Goal: Information Seeking & Learning: Learn about a topic

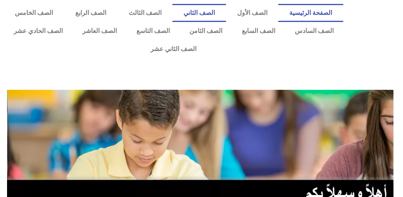
click at [210, 13] on link "الصف الثاني" at bounding box center [199, 13] width 54 height 18
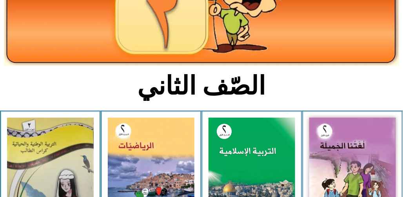
scroll to position [177, 0]
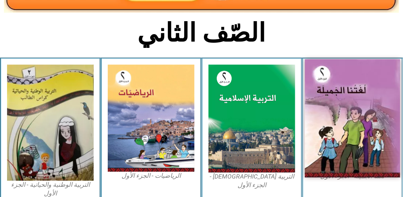
click at [347, 84] on img at bounding box center [352, 118] width 95 height 118
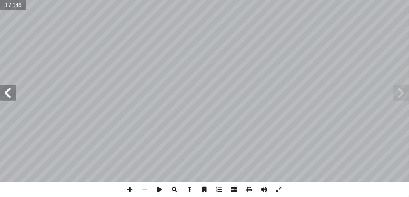
click at [14, 97] on span at bounding box center [8, 93] width 16 height 16
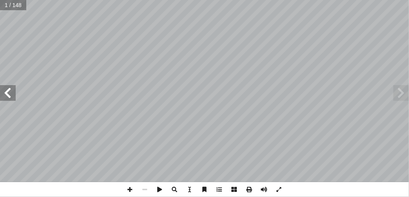
click at [14, 97] on span at bounding box center [8, 93] width 16 height 16
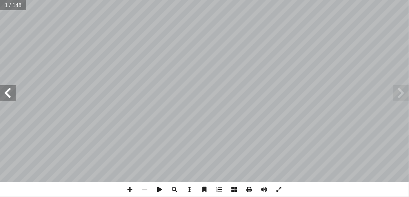
click at [14, 97] on span at bounding box center [8, 93] width 16 height 16
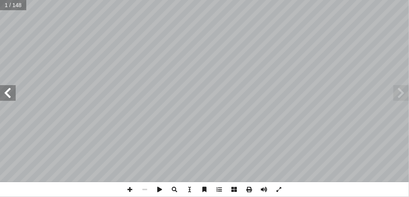
click at [14, 97] on span at bounding box center [8, 93] width 16 height 16
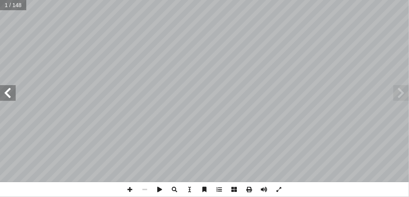
click at [14, 97] on span at bounding box center [8, 93] width 16 height 16
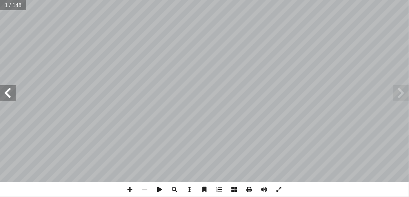
click at [14, 97] on span at bounding box center [8, 93] width 16 height 16
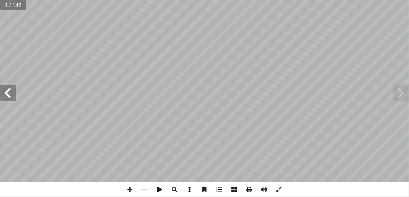
click at [14, 97] on span at bounding box center [8, 93] width 16 height 16
click at [406, 93] on span at bounding box center [401, 93] width 16 height 16
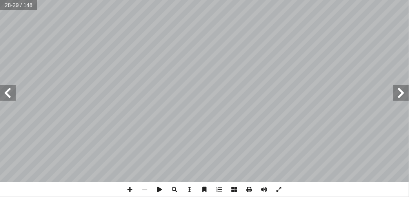
click at [406, 93] on span at bounding box center [401, 93] width 16 height 16
click at [7, 97] on span at bounding box center [8, 93] width 16 height 16
click at [12, 97] on span at bounding box center [8, 93] width 16 height 16
click at [7, 95] on span at bounding box center [8, 93] width 16 height 16
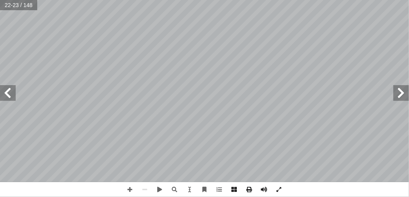
click at [7, 95] on span at bounding box center [8, 93] width 16 height 16
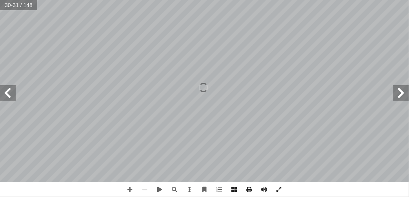
click at [7, 95] on span at bounding box center [8, 93] width 16 height 16
click at [398, 98] on span at bounding box center [401, 93] width 16 height 16
click at [11, 92] on span at bounding box center [8, 93] width 16 height 16
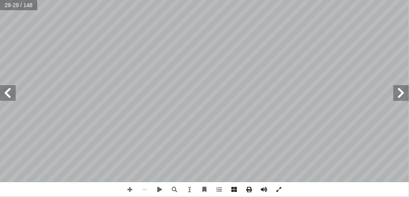
click at [11, 92] on span at bounding box center [8, 93] width 16 height 16
click at [398, 93] on span at bounding box center [401, 93] width 16 height 16
